Goal: Task Accomplishment & Management: Manage account settings

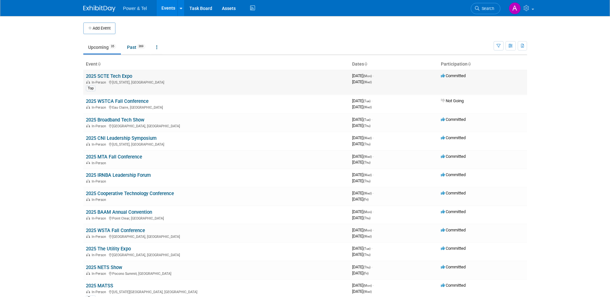
click at [120, 77] on link "2025 SCTE Tech Expo" at bounding box center [109, 76] width 46 height 6
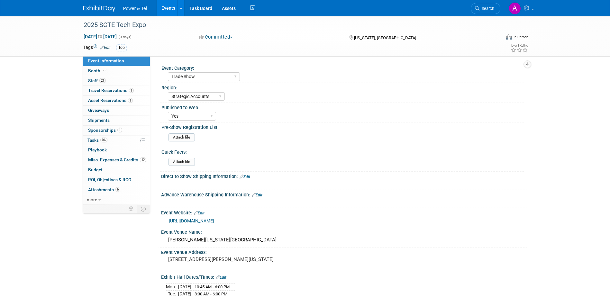
select select "Trade Show"
select select "Strategic Accounts"
select select "Yes"
click at [116, 160] on span "Misc. Expenses & Credits 12" at bounding box center [117, 159] width 58 height 5
